Goal: Check status: Check status

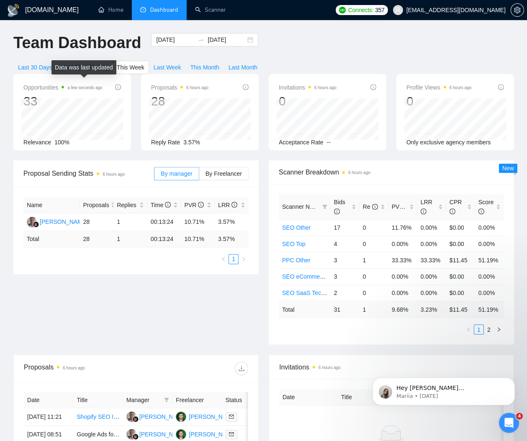
click at [71, 63] on div "Data was last updated" at bounding box center [83, 67] width 65 height 14
click at [72, 67] on div "Data was last updated" at bounding box center [83, 67] width 65 height 14
click at [68, 67] on span "[DATE]" at bounding box center [70, 67] width 18 height 9
type input "2025-09-24"
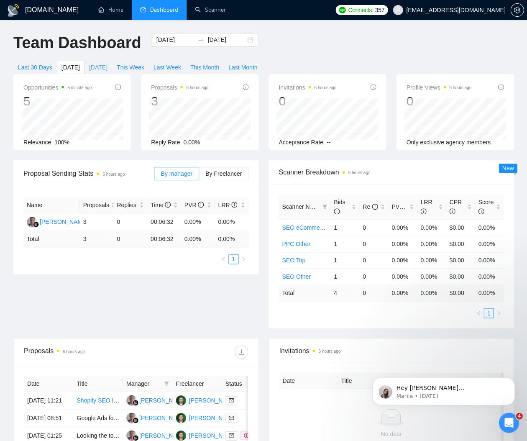
click at [97, 69] on span "[DATE]" at bounding box center [98, 67] width 18 height 9
type input "2025-09-23"
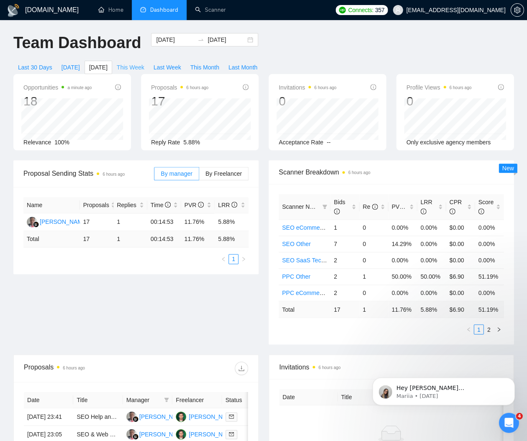
click at [143, 66] on span "This Week" at bounding box center [131, 67] width 28 height 9
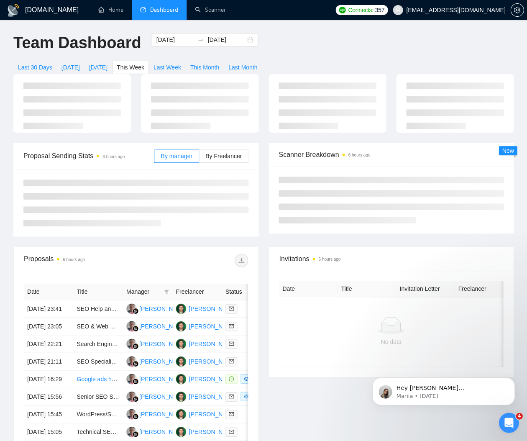
type input "[DATE]"
